Goal: Find specific page/section: Find specific page/section

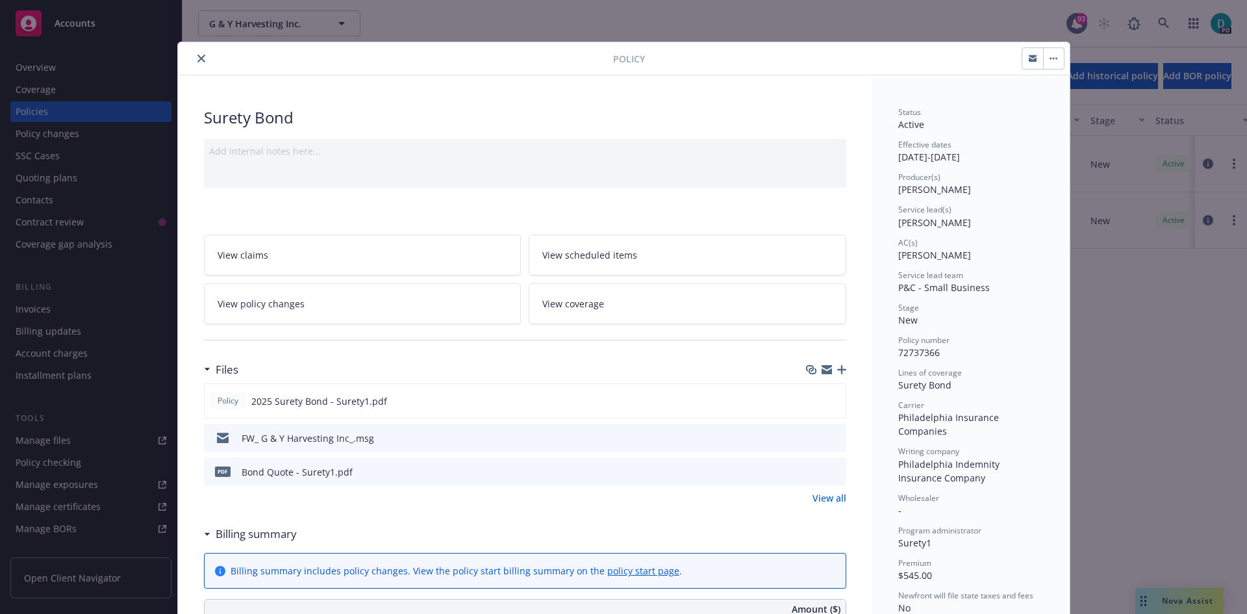
click at [199, 56] on icon "close" at bounding box center [201, 59] width 8 height 8
